Goal: Task Accomplishment & Management: Manage account settings

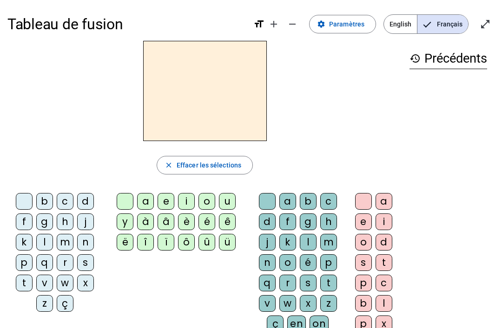
click at [354, 30] on span at bounding box center [342, 24] width 66 height 22
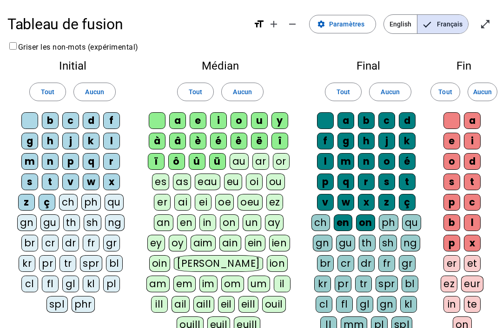
click at [44, 201] on div "ç" at bounding box center [47, 202] width 17 height 17
click at [215, 166] on div "ü" at bounding box center [217, 161] width 17 height 17
click at [198, 161] on div "û" at bounding box center [197, 161] width 17 height 17
click at [179, 159] on div "ô" at bounding box center [176, 161] width 17 height 17
click at [156, 163] on div "ï" at bounding box center [156, 161] width 17 height 17
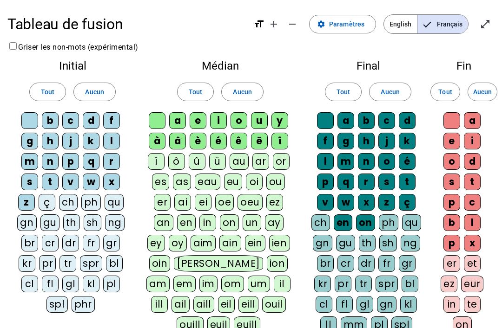
click at [158, 139] on div "à" at bounding box center [157, 141] width 17 height 17
click at [177, 142] on div "â" at bounding box center [177, 141] width 17 height 17
click at [276, 144] on div "î" at bounding box center [279, 141] width 17 height 17
click at [255, 143] on div "ë" at bounding box center [259, 141] width 17 height 17
click at [362, 224] on div "on" at bounding box center [365, 223] width 19 height 17
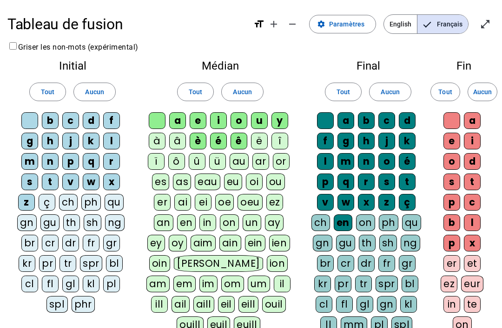
click at [345, 222] on div "en" at bounding box center [343, 223] width 19 height 17
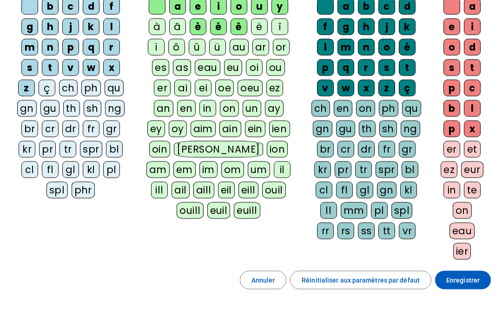
click at [471, 278] on span "Enregistrer" at bounding box center [462, 280] width 33 height 11
